Goal: Task Accomplishment & Management: Manage account settings

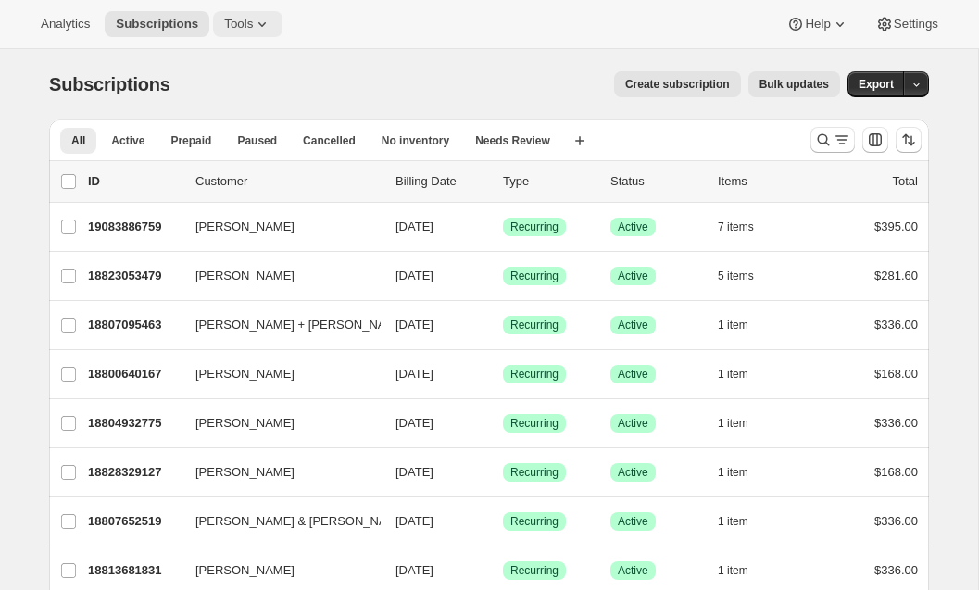
click at [240, 19] on span "Tools" at bounding box center [238, 24] width 29 height 15
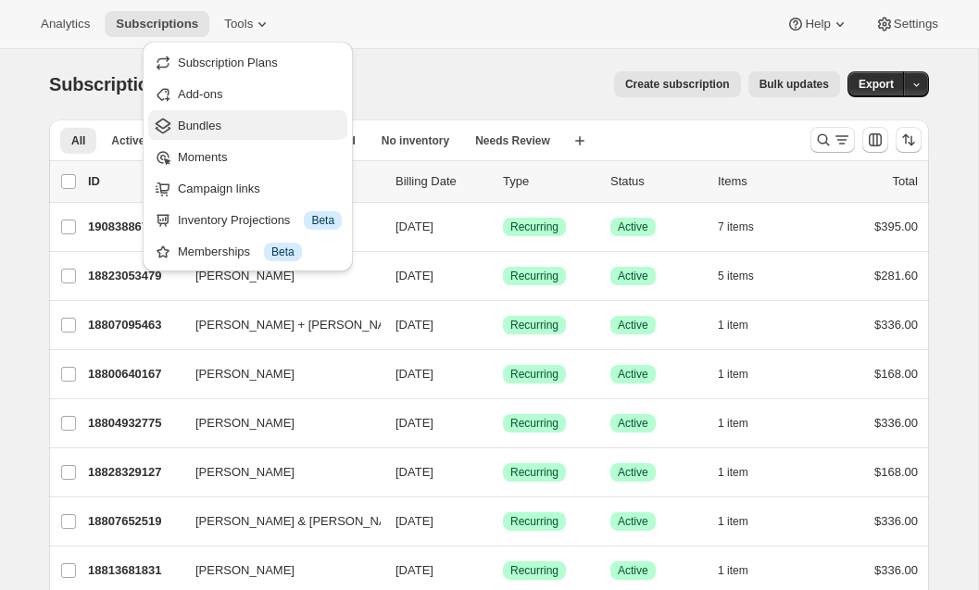
click at [247, 126] on span "Bundles" at bounding box center [260, 126] width 164 height 19
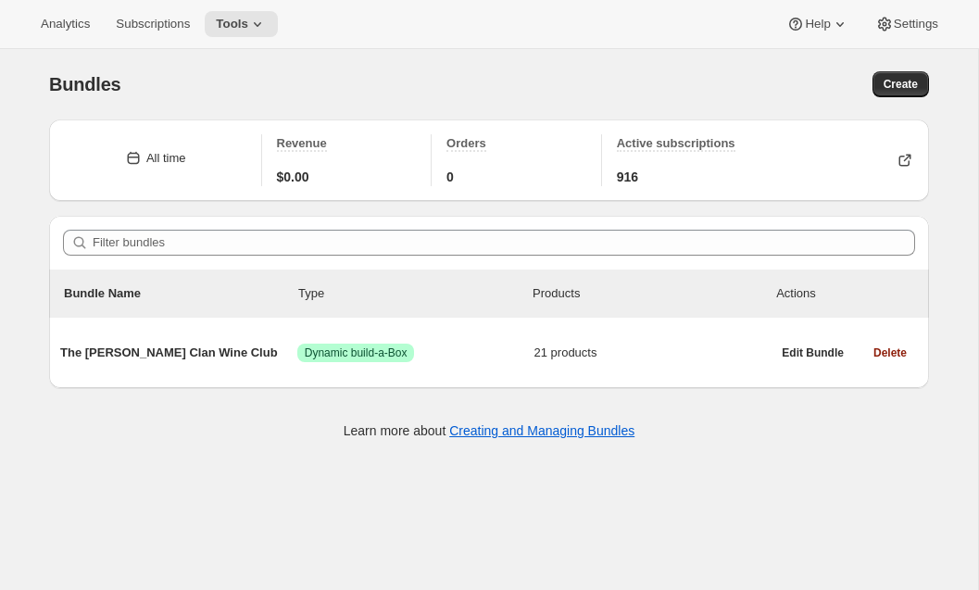
scroll to position [49, 0]
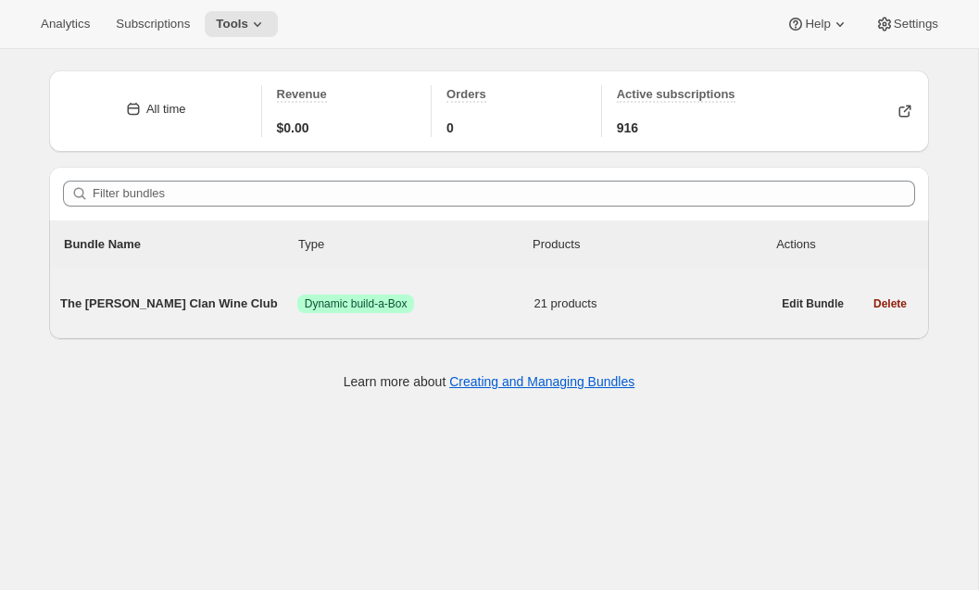
click at [165, 294] on span "The [PERSON_NAME] Clan Wine Club" at bounding box center [178, 303] width 237 height 19
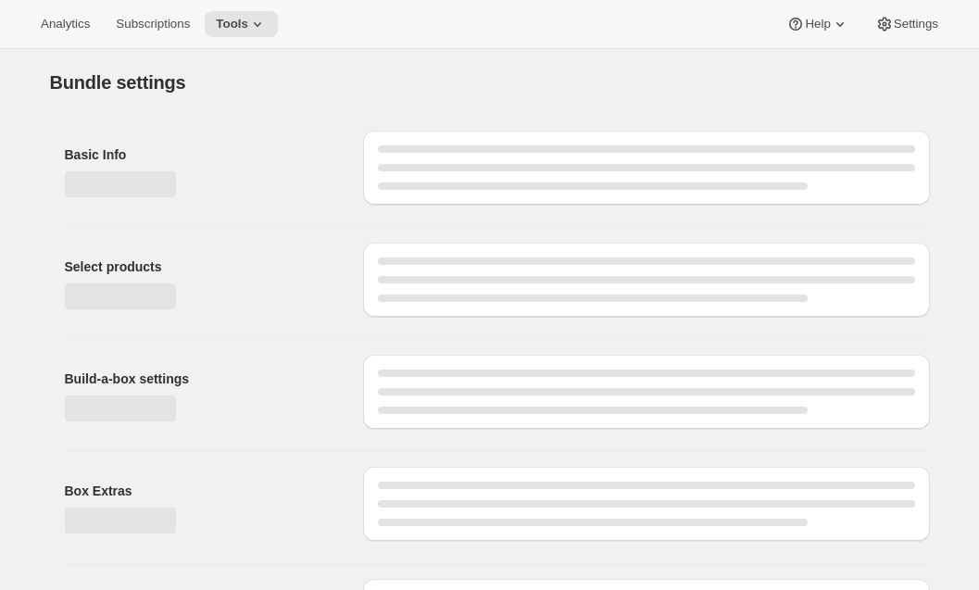
type input "The [PERSON_NAME] Clan Wine Club"
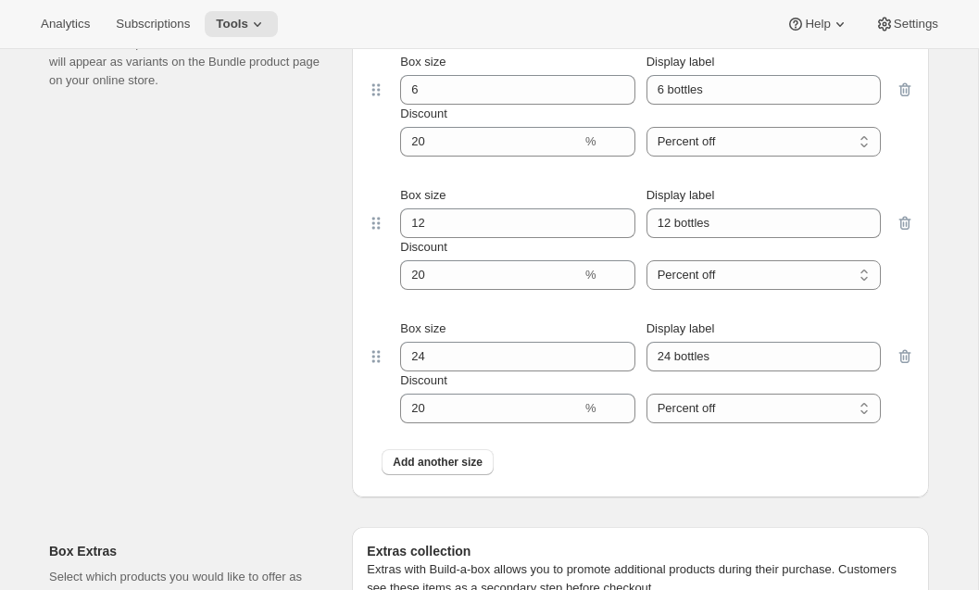
scroll to position [2196, 0]
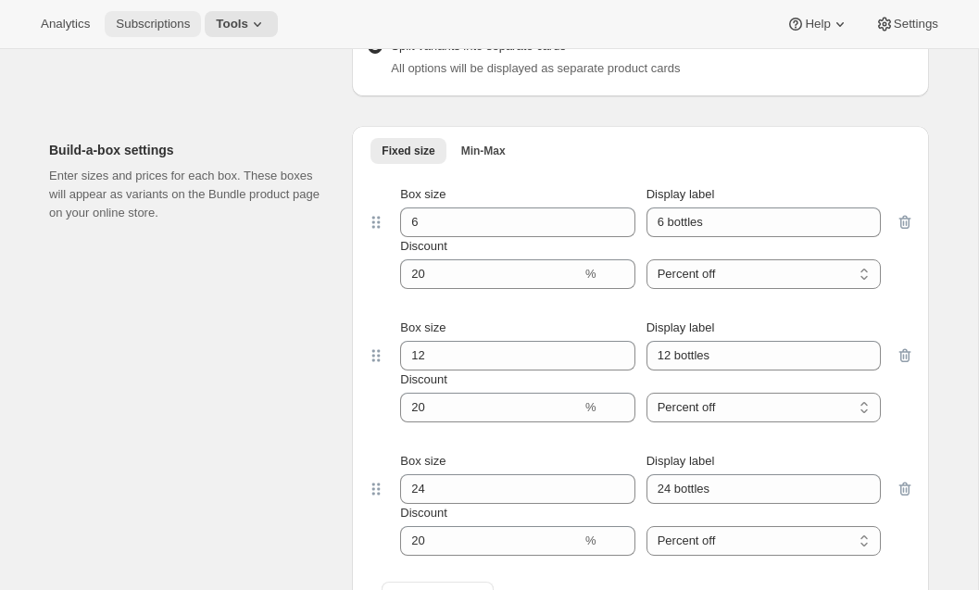
click at [163, 31] on button "Subscriptions" at bounding box center [153, 24] width 96 height 26
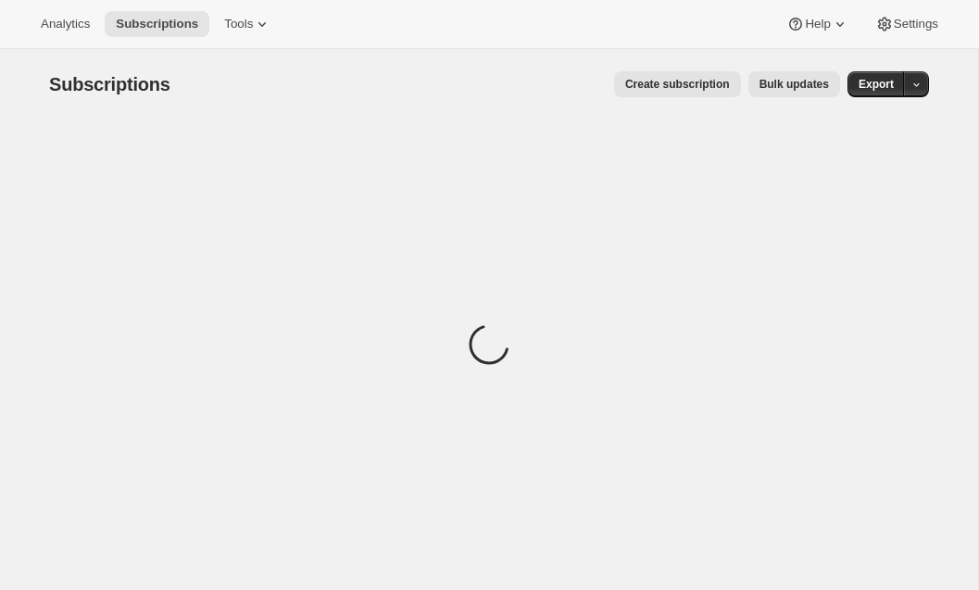
click at [671, 90] on span "Create subscription" at bounding box center [677, 84] width 105 height 15
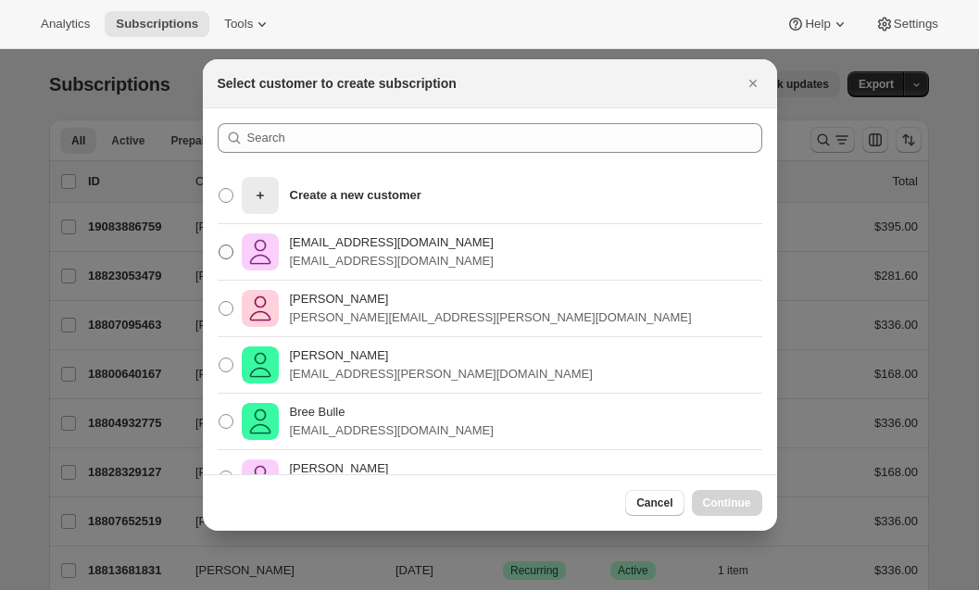
click at [320, 247] on p "[EMAIL_ADDRESS][DOMAIN_NAME]" at bounding box center [392, 242] width 204 height 19
click at [219, 245] on input "[EMAIL_ADDRESS][DOMAIN_NAME] [EMAIL_ADDRESS][DOMAIN_NAME]" at bounding box center [219, 244] width 1 height 1
radio input "true"
click at [726, 510] on button "Continue" at bounding box center [727, 503] width 70 height 26
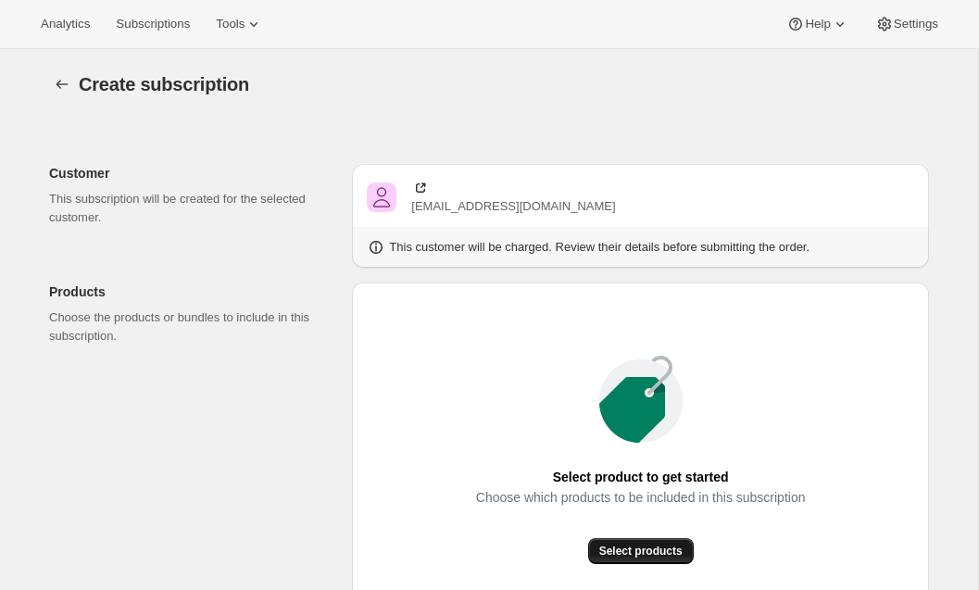
click at [630, 553] on span "Select products" at bounding box center [640, 551] width 83 height 15
